Goal: Complete application form

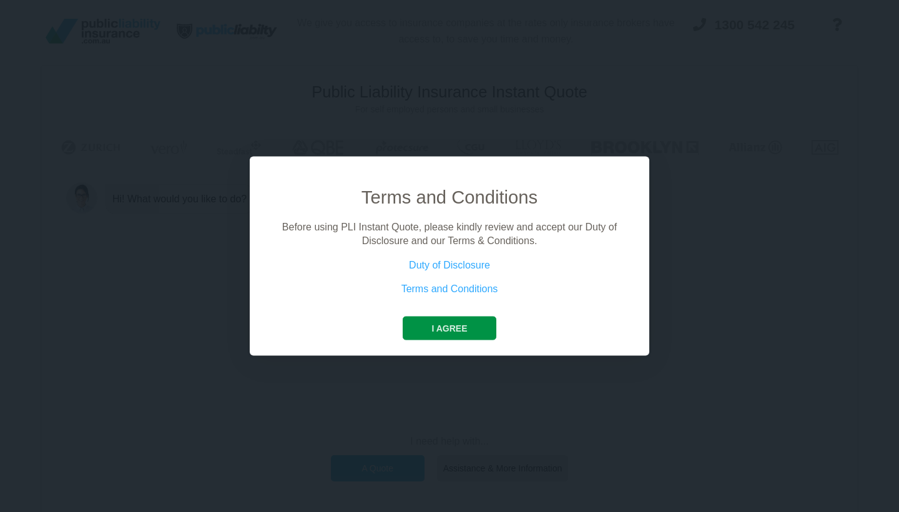
click at [484, 323] on button "I agree" at bounding box center [449, 328] width 93 height 24
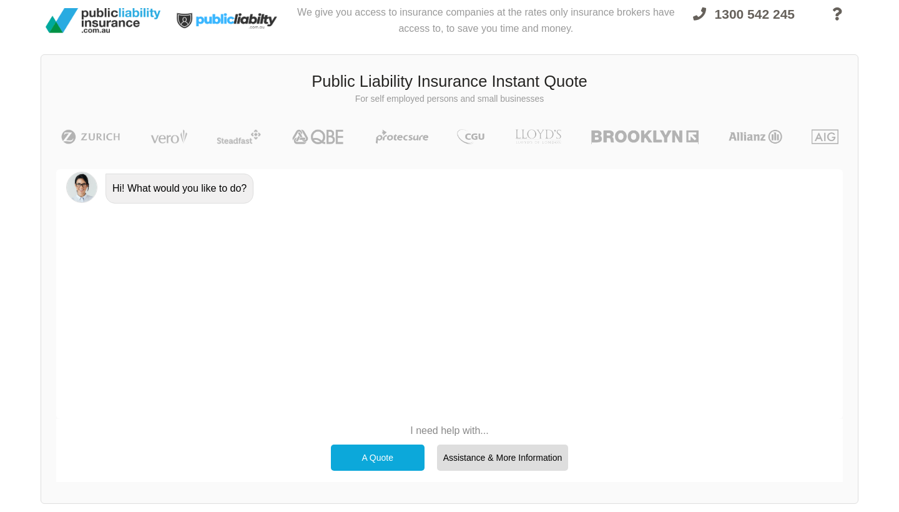
scroll to position [16, 0]
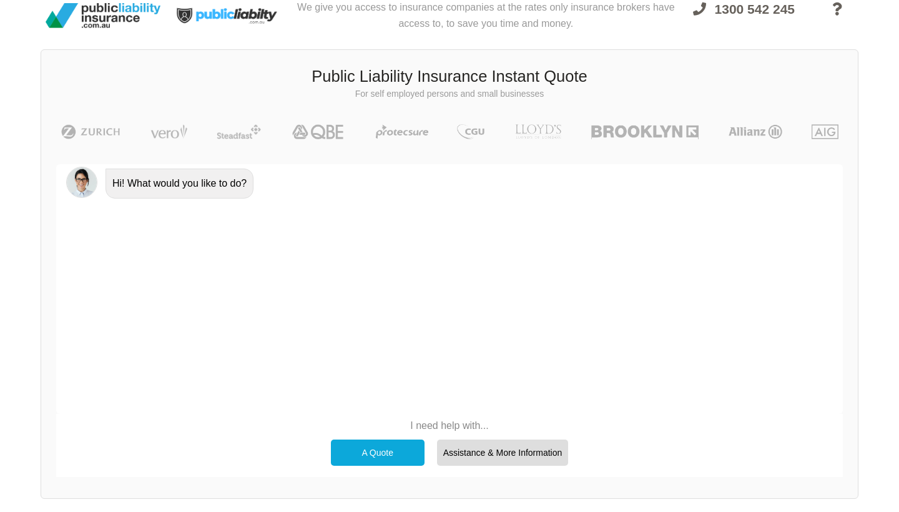
click at [446, 424] on p "I need help with..." at bounding box center [450, 426] width 250 height 14
click at [389, 447] on div "A Quote" at bounding box center [378, 453] width 94 height 26
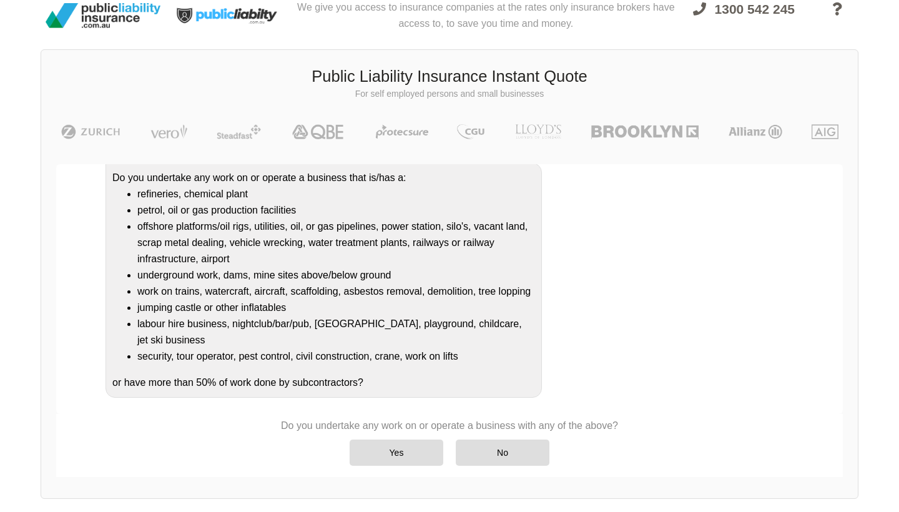
scroll to position [182, 0]
click at [493, 444] on div "No" at bounding box center [503, 453] width 94 height 26
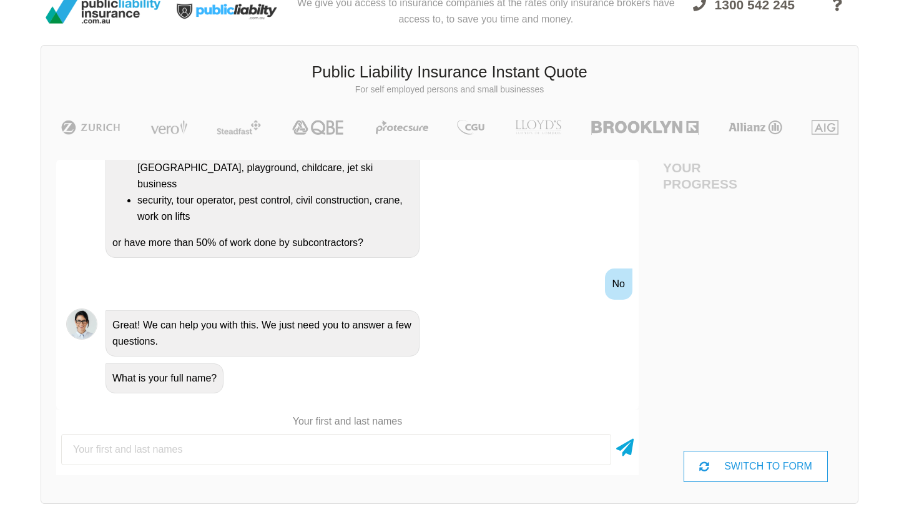
scroll to position [332, 0]
type input "[PERSON_NAME] [PERSON_NAME]"
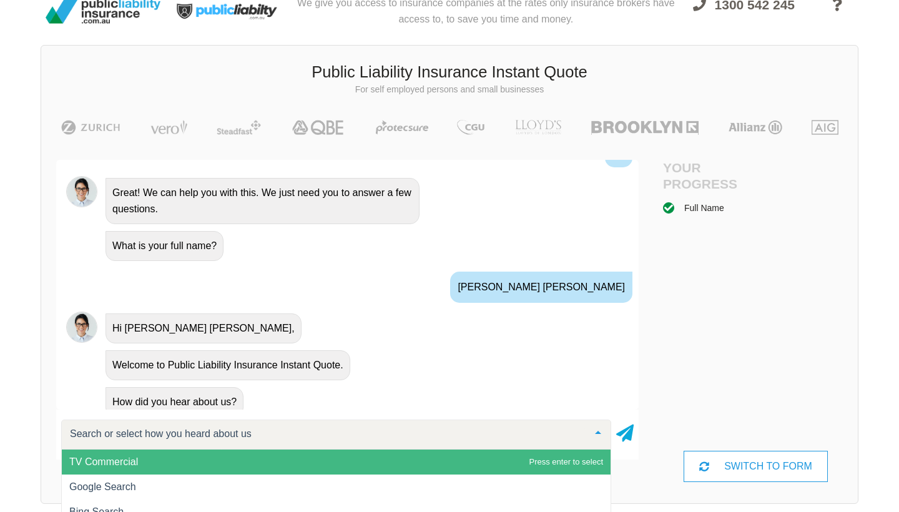
scroll to position [457, 0]
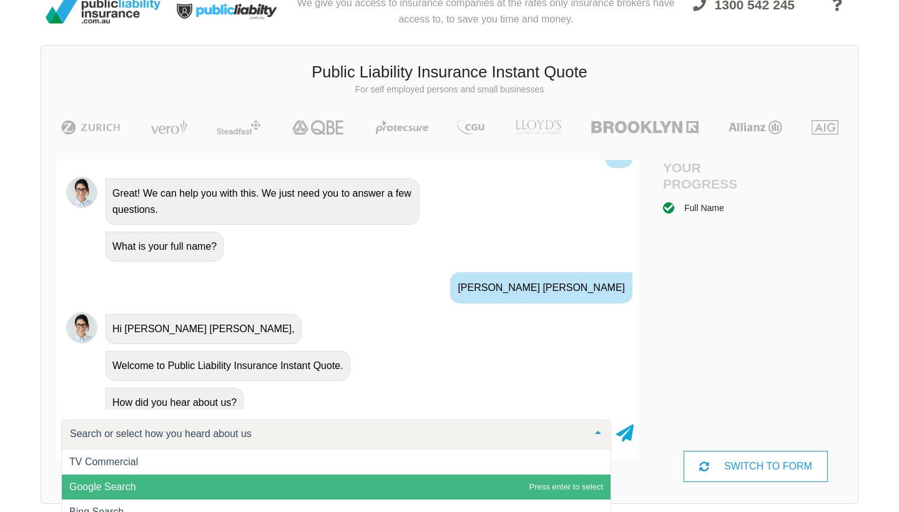
click at [235, 486] on span "Google Search" at bounding box center [336, 487] width 549 height 25
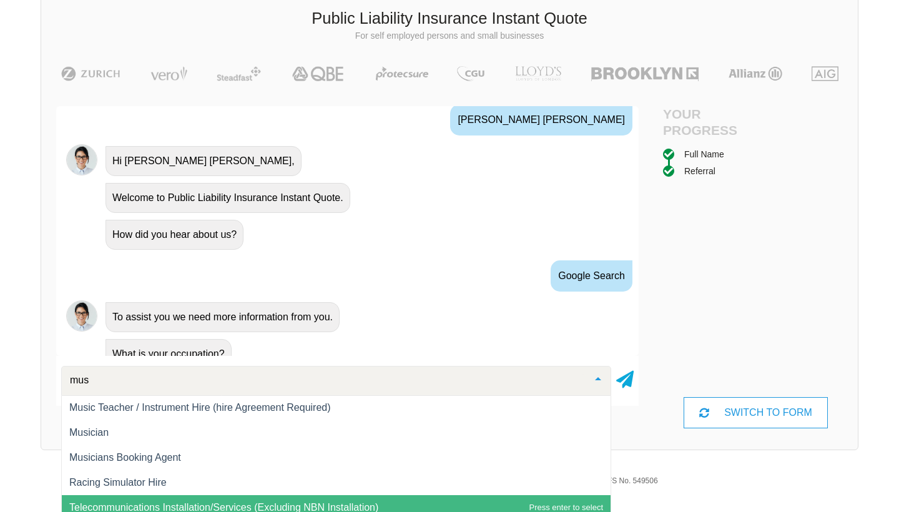
scroll to position [26, 0]
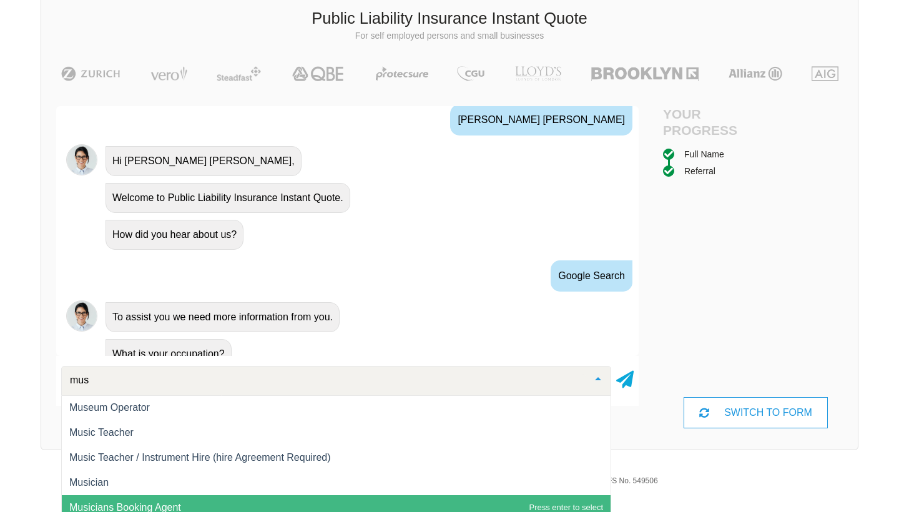
type input "musi"
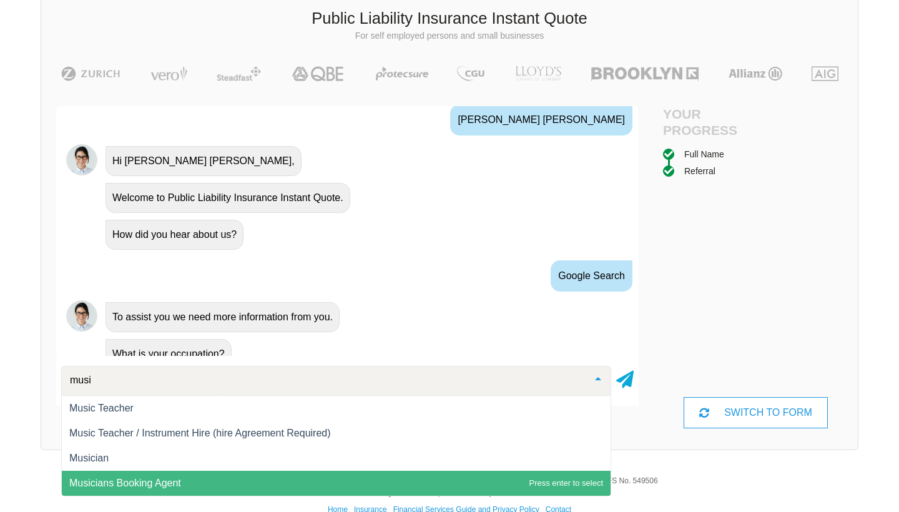
scroll to position [0, 0]
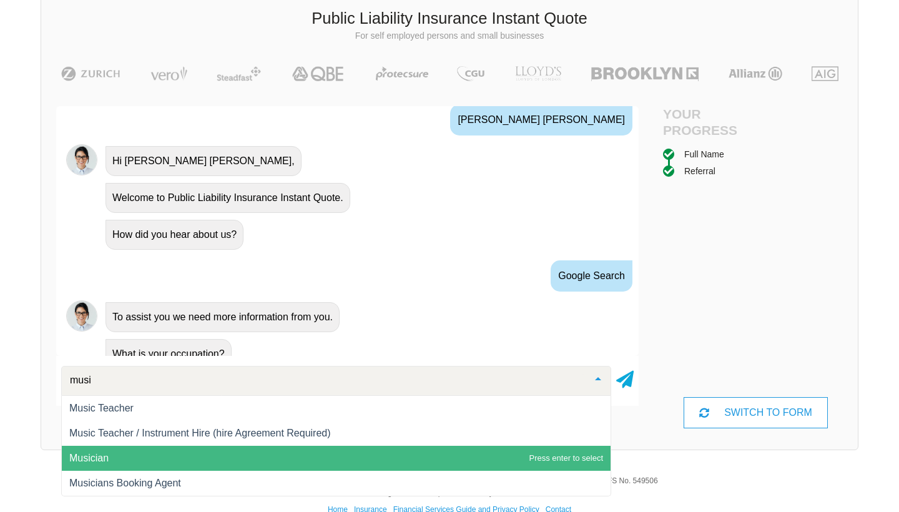
click at [163, 457] on span "Musician" at bounding box center [336, 458] width 549 height 25
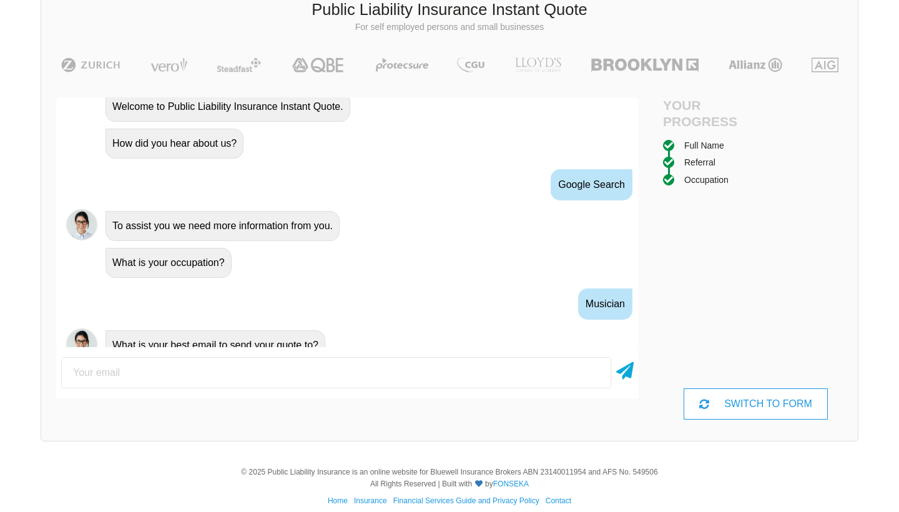
scroll to position [84, 0]
type input "[EMAIL_ADDRESS][DOMAIN_NAME]"
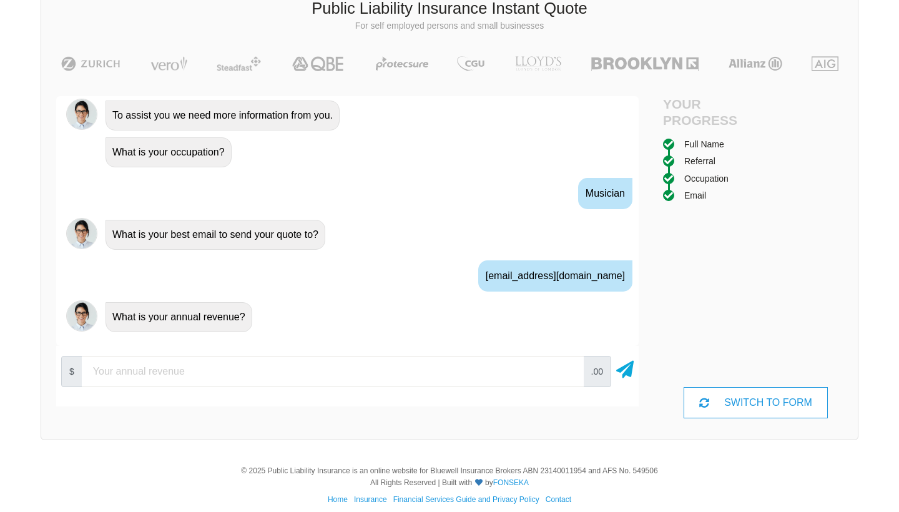
scroll to position [759, 0]
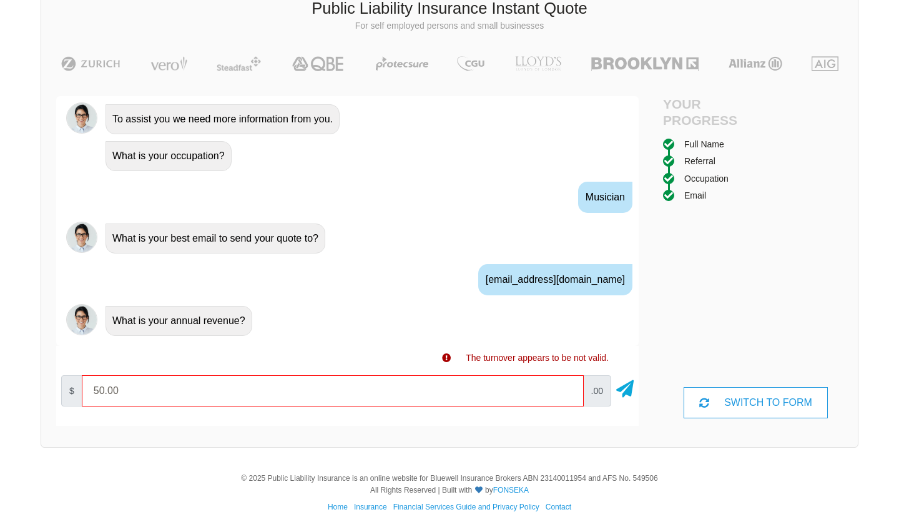
click at [461, 396] on input "50.00" at bounding box center [333, 390] width 502 height 31
type input "5"
type input "10000"
click at [565, 390] on input "10000" at bounding box center [333, 390] width 502 height 31
click at [566, 396] on input "10000" at bounding box center [333, 390] width 502 height 31
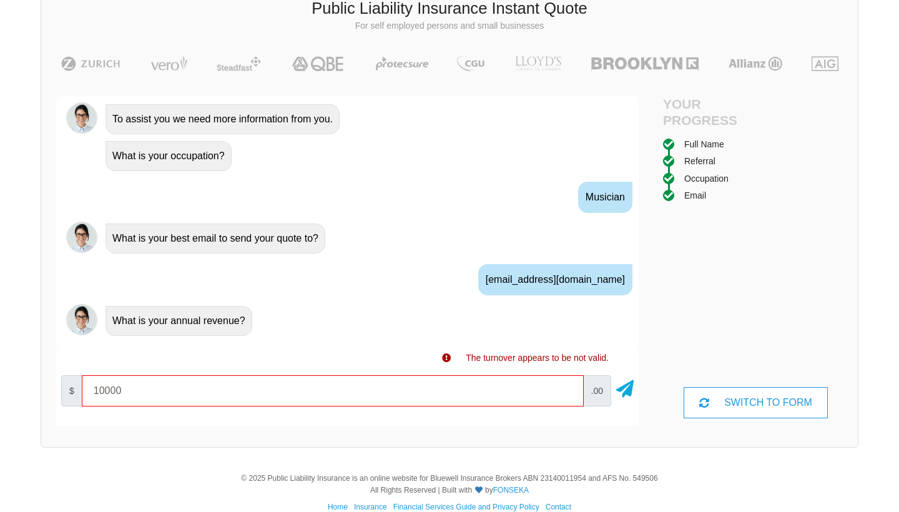
click at [566, 396] on input "10000" at bounding box center [333, 390] width 502 height 31
click at [551, 391] on input "10000" at bounding box center [333, 390] width 502 height 31
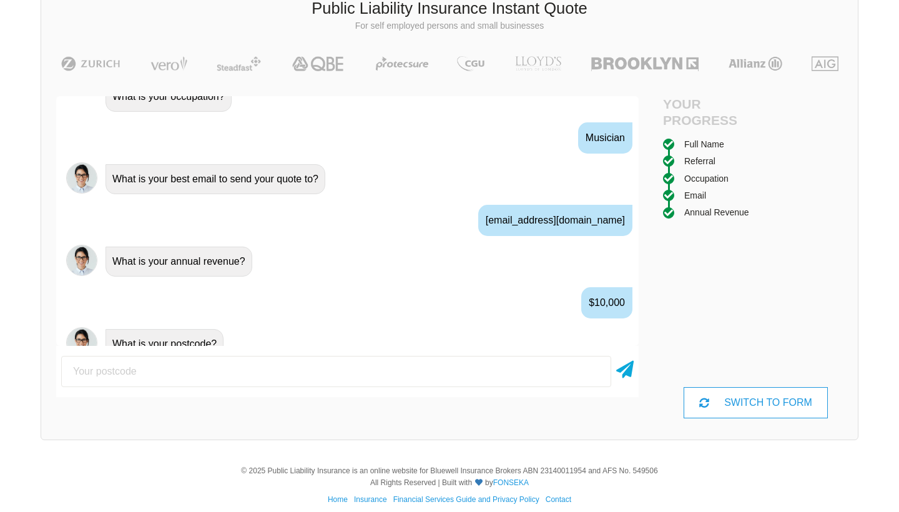
scroll to position [827, 0]
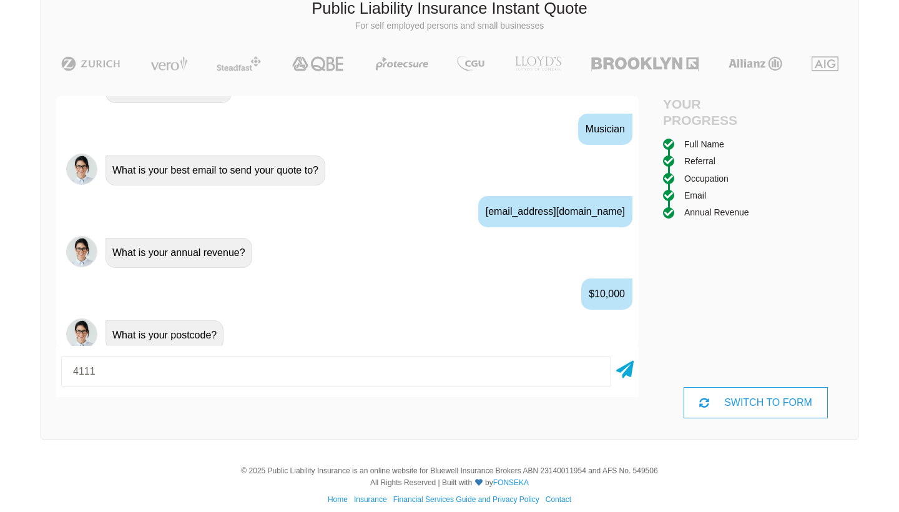
type input "4111"
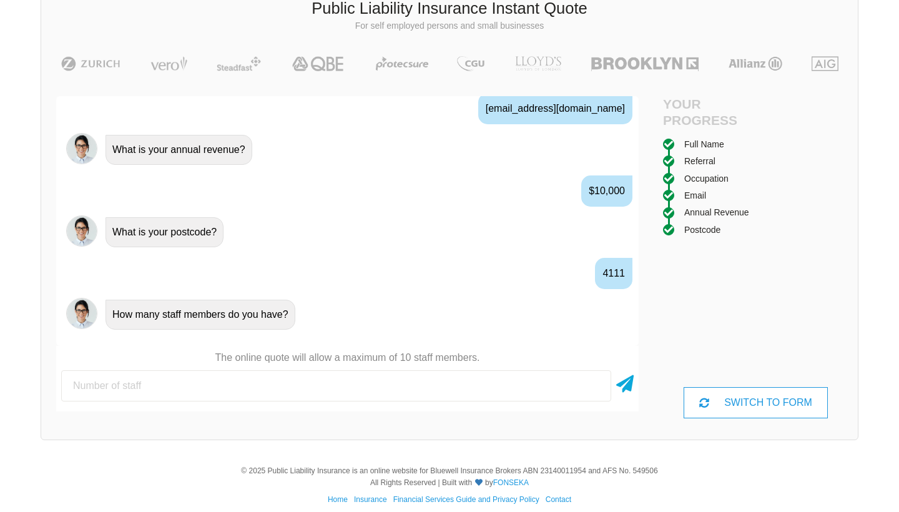
scroll to position [937, 0]
type input "4"
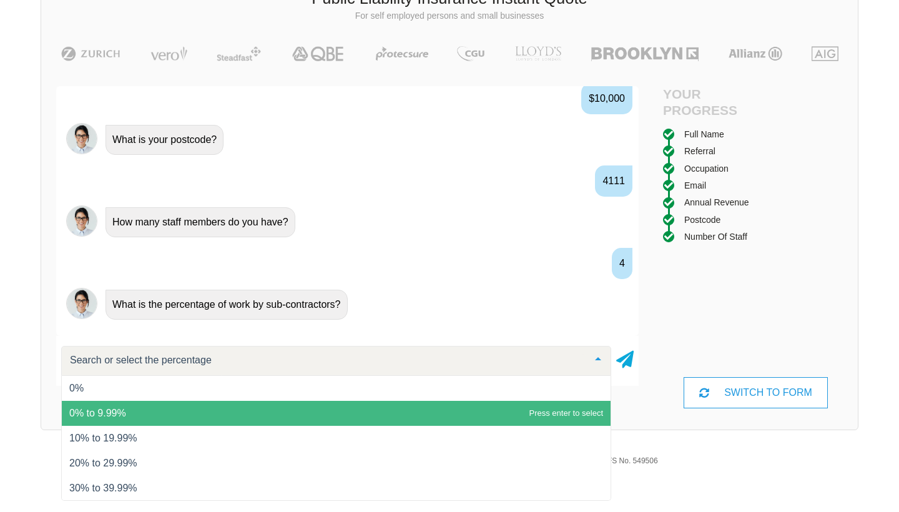
scroll to position [5, 0]
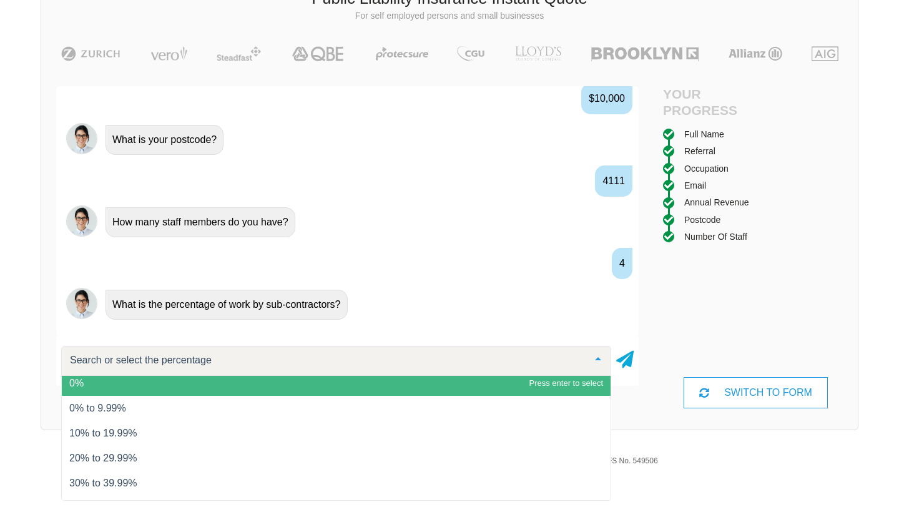
click at [381, 391] on span "0%" at bounding box center [336, 383] width 549 height 25
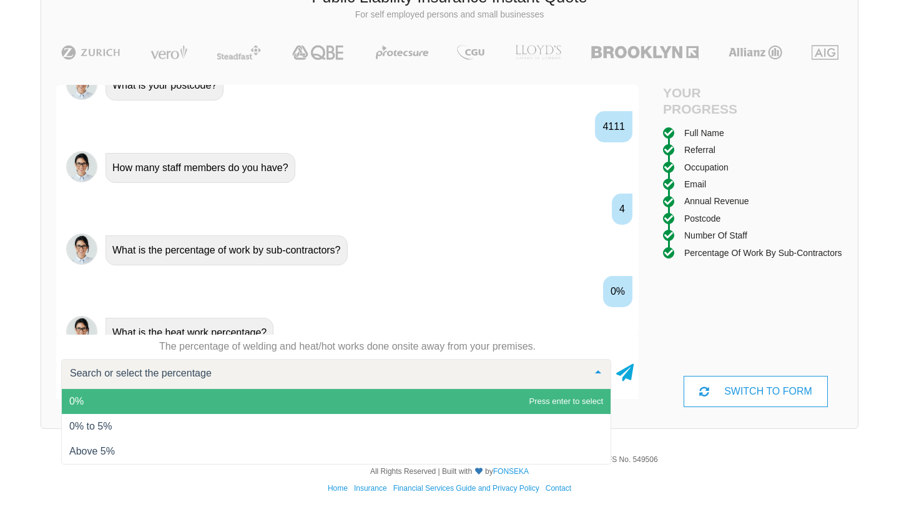
scroll to position [94, 0]
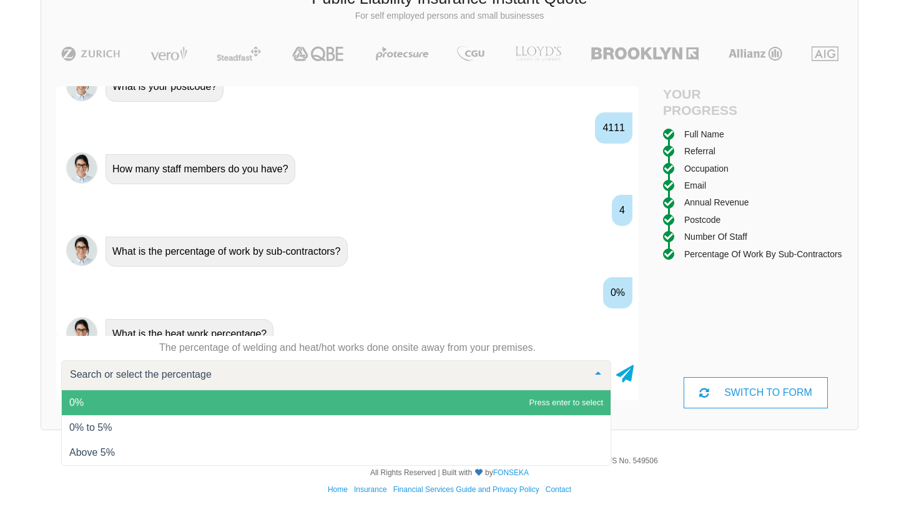
click at [380, 386] on div at bounding box center [336, 375] width 550 height 30
click at [378, 398] on span "0%" at bounding box center [336, 402] width 549 height 25
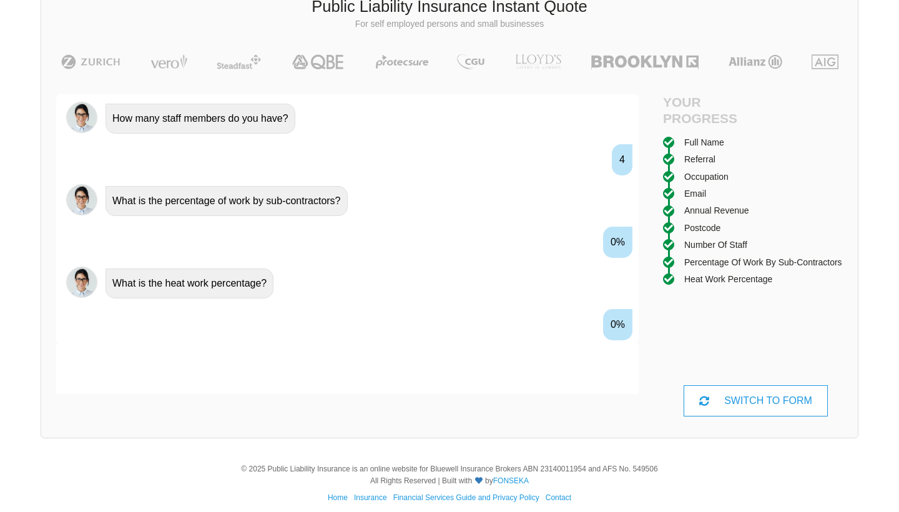
scroll to position [1148, 0]
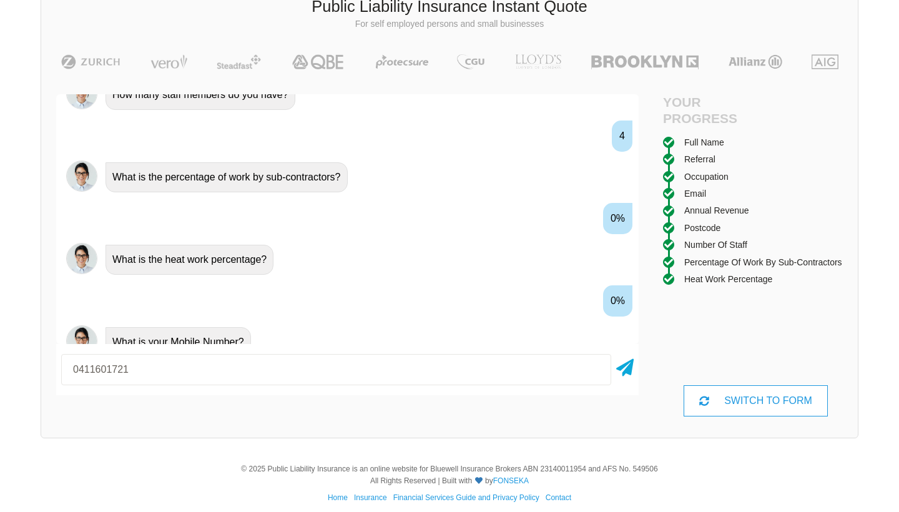
type input "0411601721"
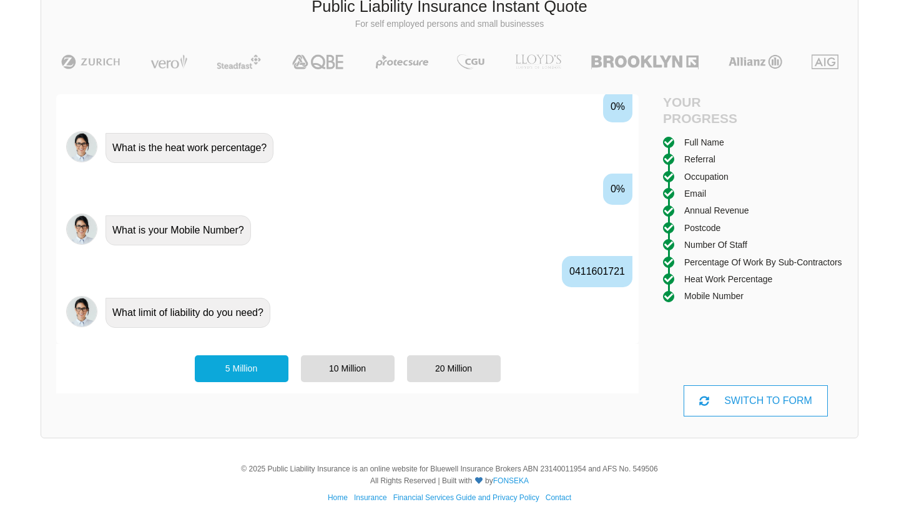
scroll to position [1267, 0]
click at [248, 374] on div "5 Million" at bounding box center [242, 368] width 94 height 26
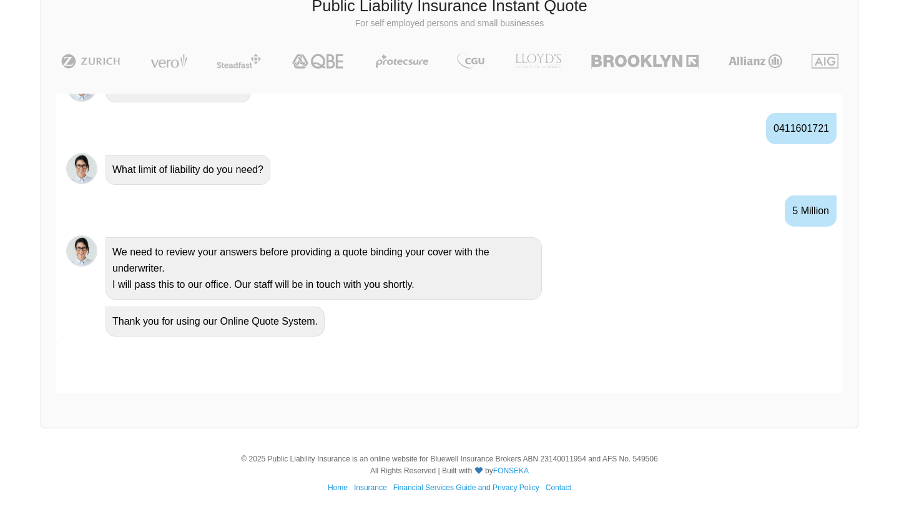
scroll to position [86, 0]
click at [489, 318] on div "Thank you for using our Online Quote System." at bounding box center [467, 321] width 732 height 32
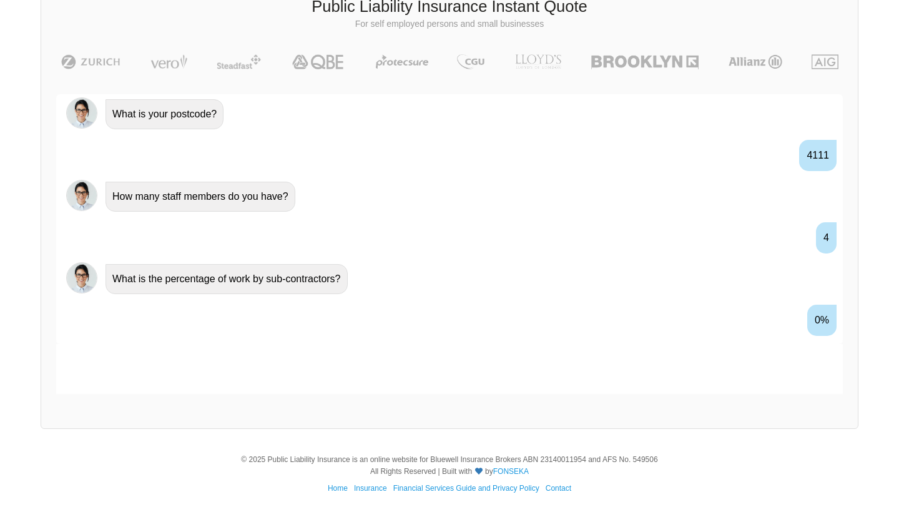
scroll to position [955, 0]
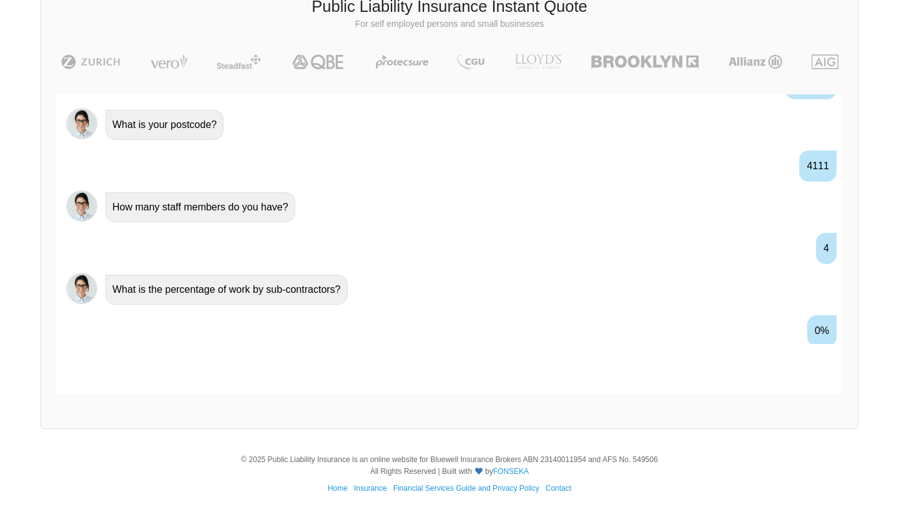
click at [824, 250] on div "4" at bounding box center [826, 248] width 21 height 31
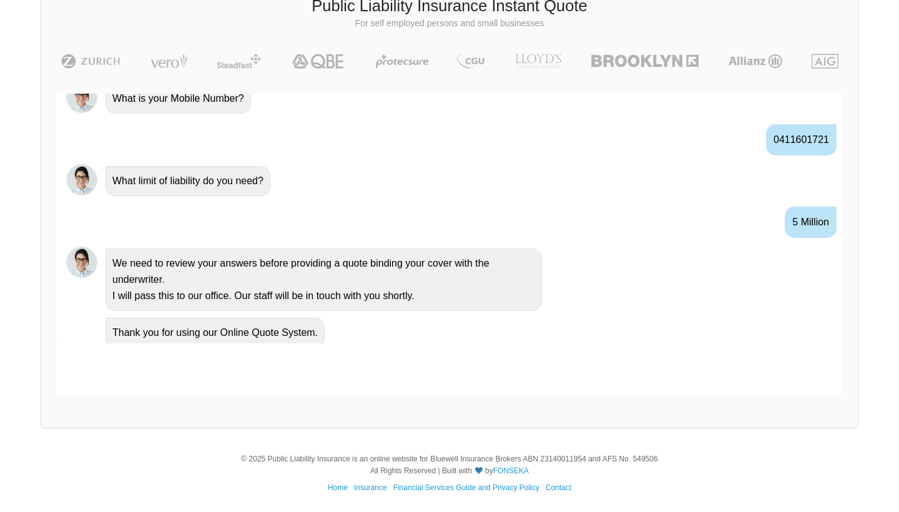
scroll to position [86, 0]
